Goal: Task Accomplishment & Management: Complete application form

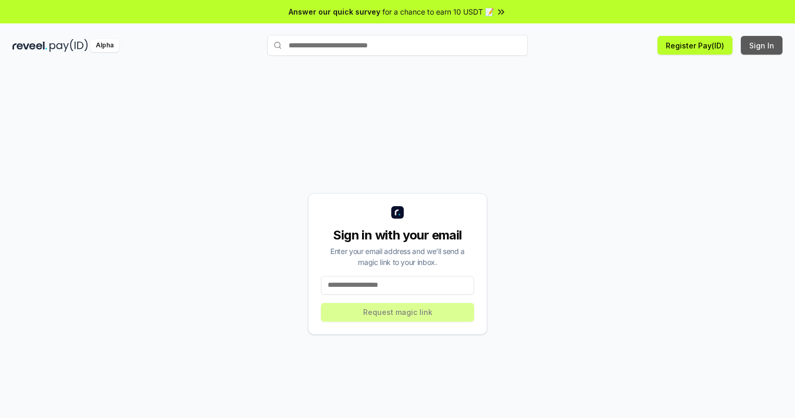
click at [762, 45] on button "Sign In" at bounding box center [762, 45] width 42 height 19
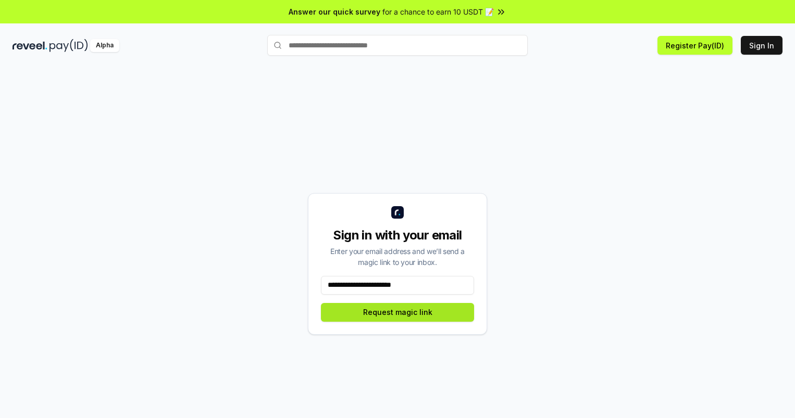
type input "**********"
click at [397, 312] on button "Request magic link" at bounding box center [397, 312] width 153 height 19
